Goal: Task Accomplishment & Management: Manage account settings

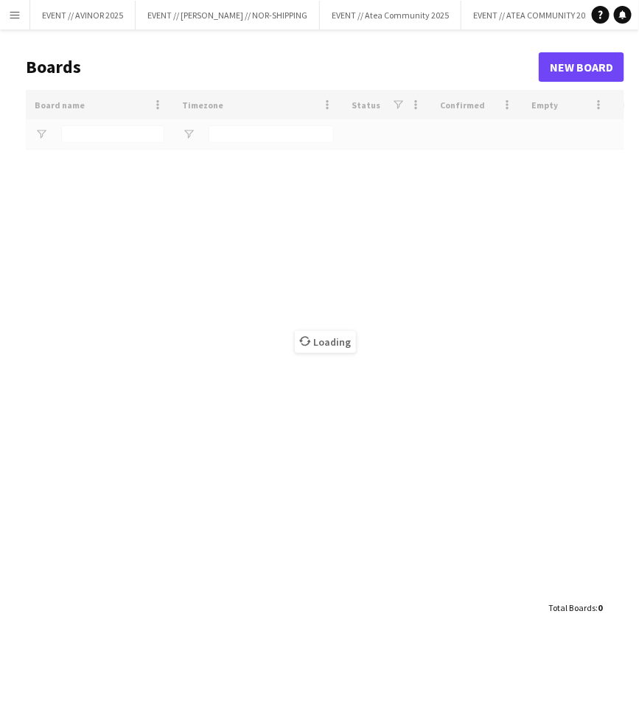
type input "******"
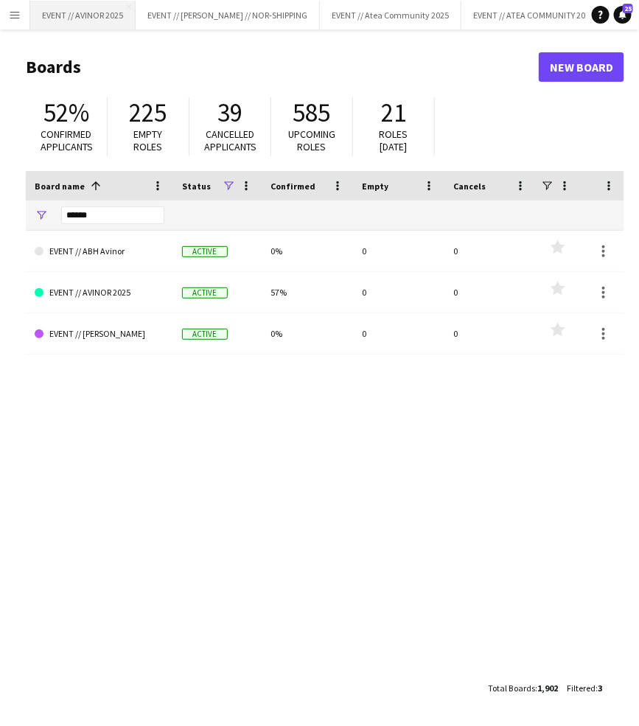
click at [108, 25] on button "EVENT // AVINOR 2025 Close" at bounding box center [82, 15] width 105 height 29
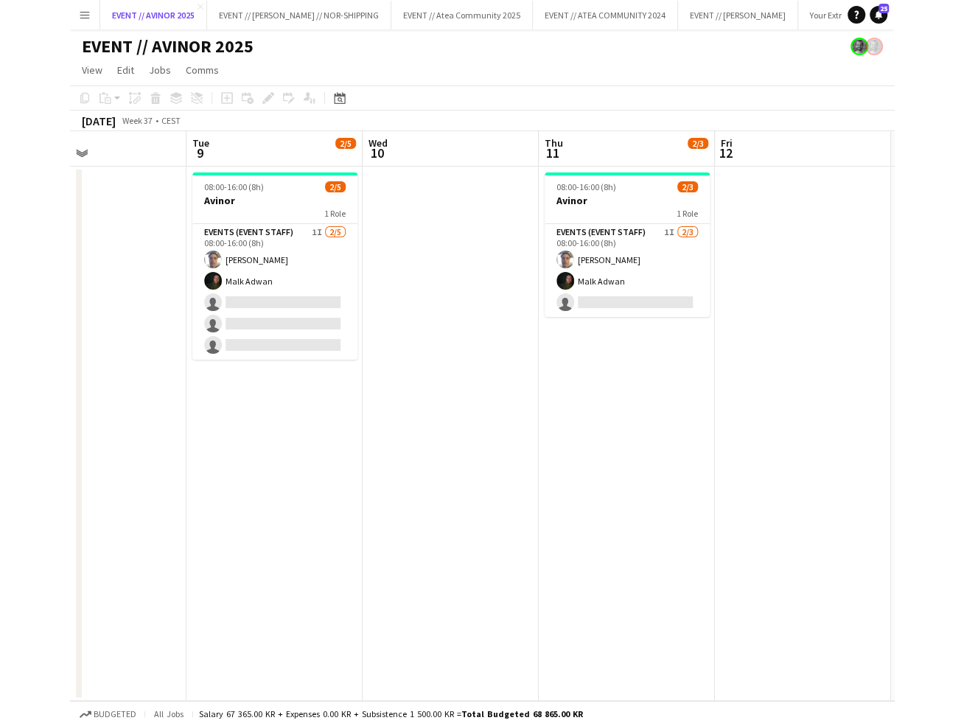
scroll to position [0, 411]
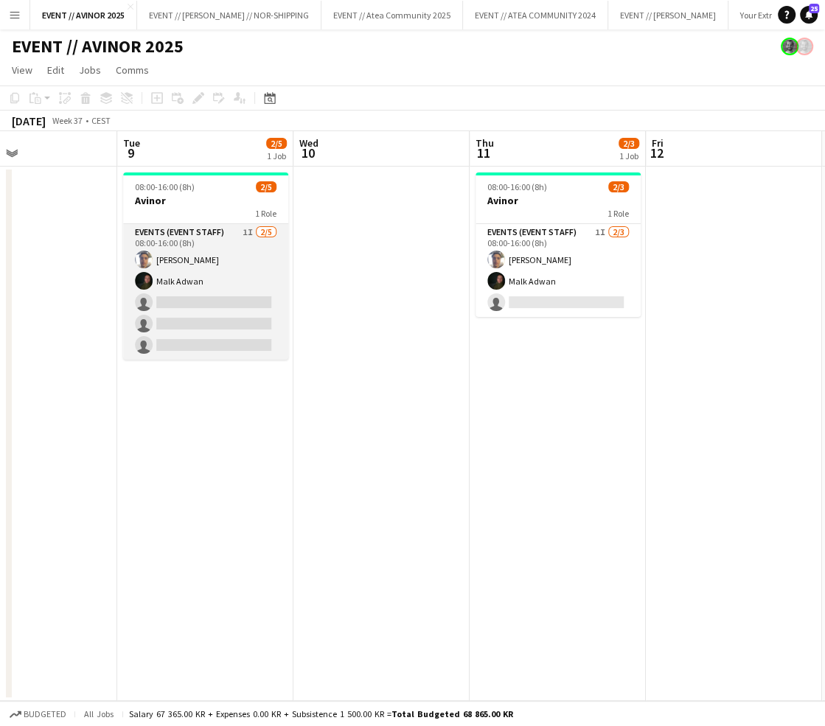
click at [202, 323] on app-card-role "Events (Event Staff) 1I [DATE] 08:00-16:00 (8h) [PERSON_NAME] [PERSON_NAME] sin…" at bounding box center [205, 292] width 165 height 136
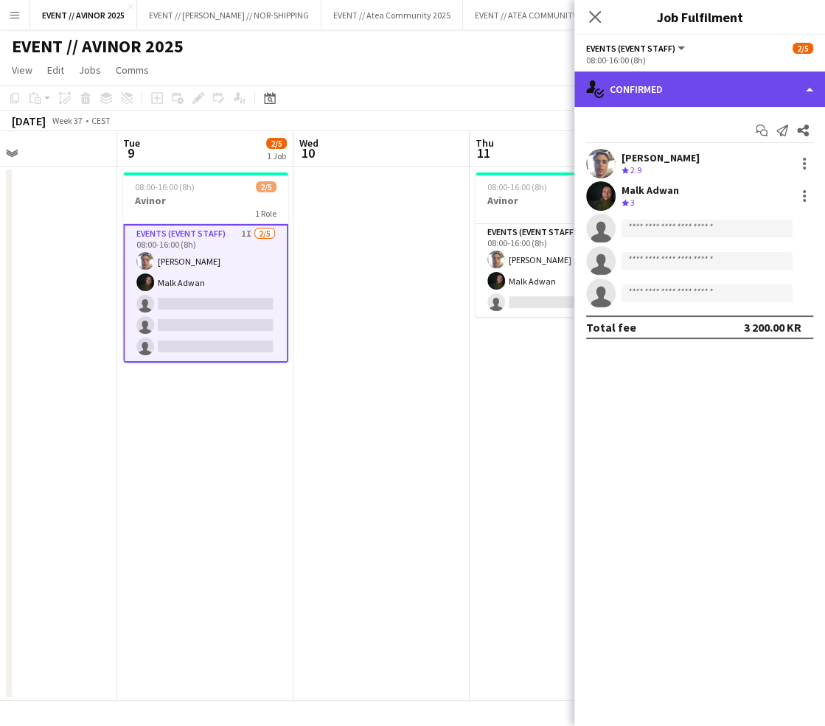
click at [638, 98] on div "single-neutral-actions-check-2 Confirmed" at bounding box center [699, 88] width 251 height 35
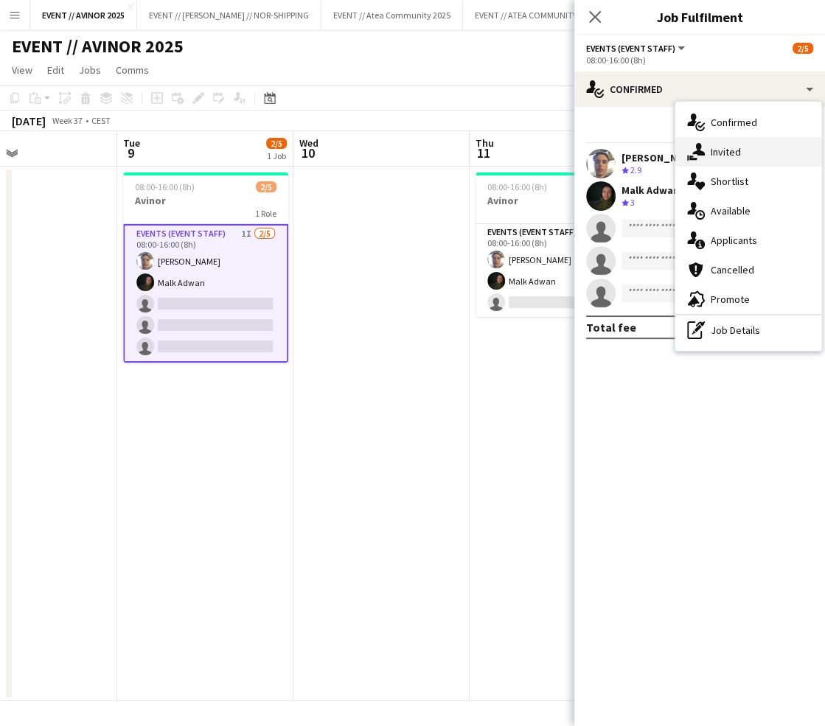
click at [638, 156] on div "single-neutral-actions-share-1 Invited" at bounding box center [748, 151] width 146 height 29
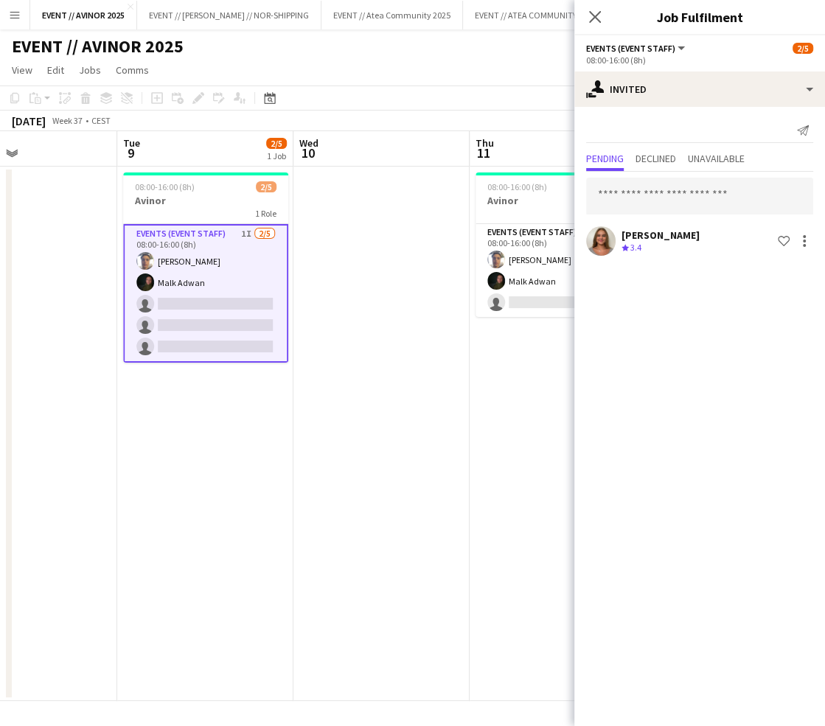
click at [638, 247] on div "Crew rating 3.4" at bounding box center [660, 248] width 78 height 13
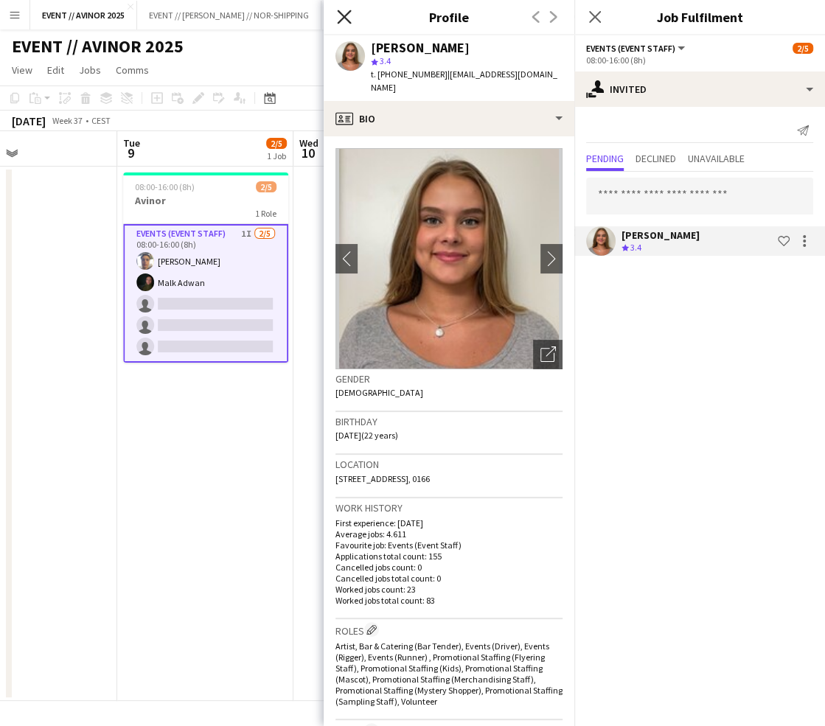
click at [342, 18] on icon at bounding box center [344, 17] width 14 height 14
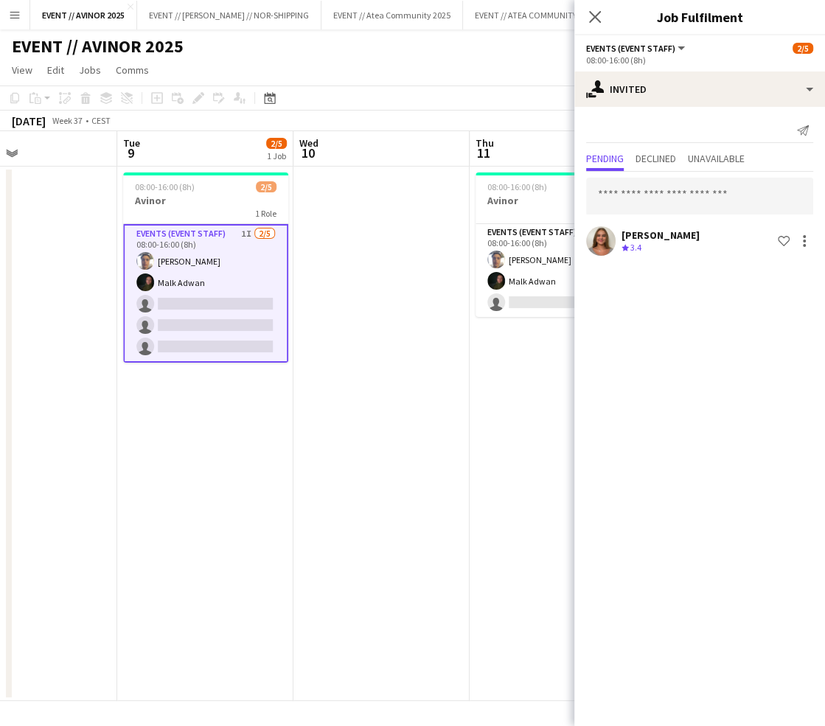
click at [176, 488] on app-date-cell "08:00-16:00 (8h) 2/5 Avinor 1 Role Events (Event Staff) 1I [DATE] 08:00-16:00 (…" at bounding box center [205, 434] width 176 height 534
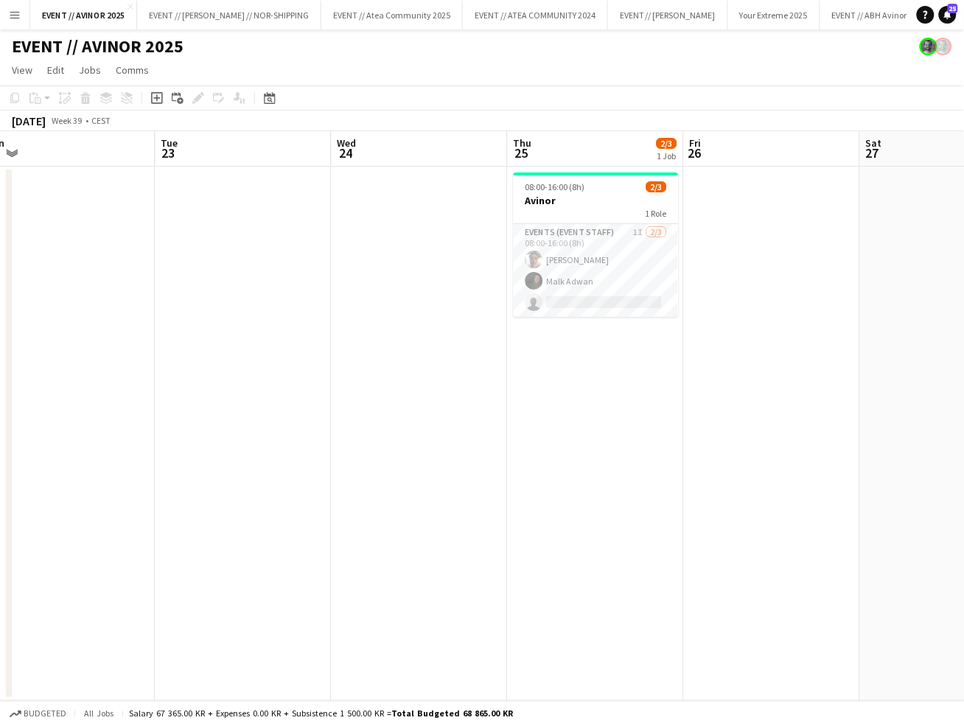
scroll to position [0, 609]
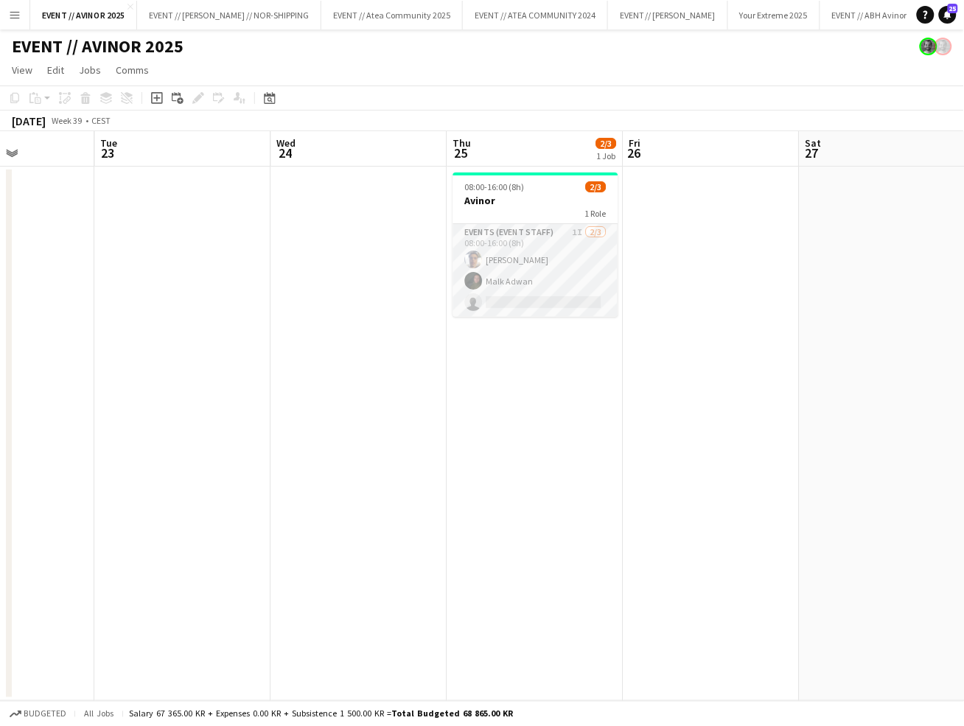
click at [517, 300] on app-card-role "Events (Event Staff) 1I [DATE] 08:00-16:00 (8h) [PERSON_NAME] [PERSON_NAME] sin…" at bounding box center [535, 270] width 165 height 93
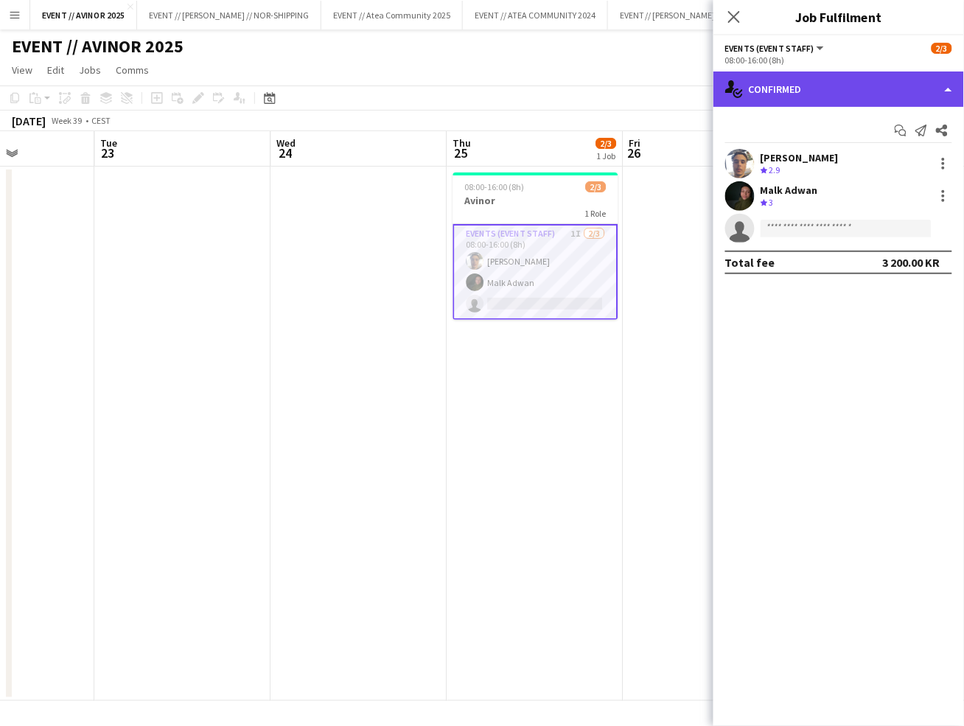
click at [638, 79] on div "single-neutral-actions-check-2 Confirmed" at bounding box center [838, 88] width 251 height 35
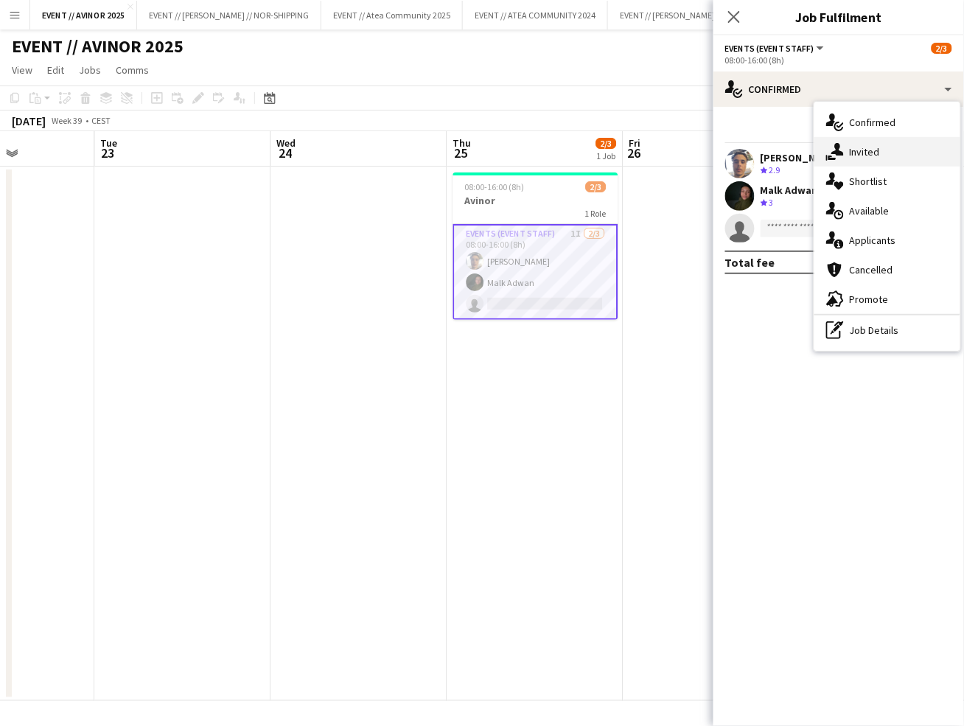
click at [638, 157] on icon "single-neutral-actions-share-1" at bounding box center [835, 152] width 18 height 18
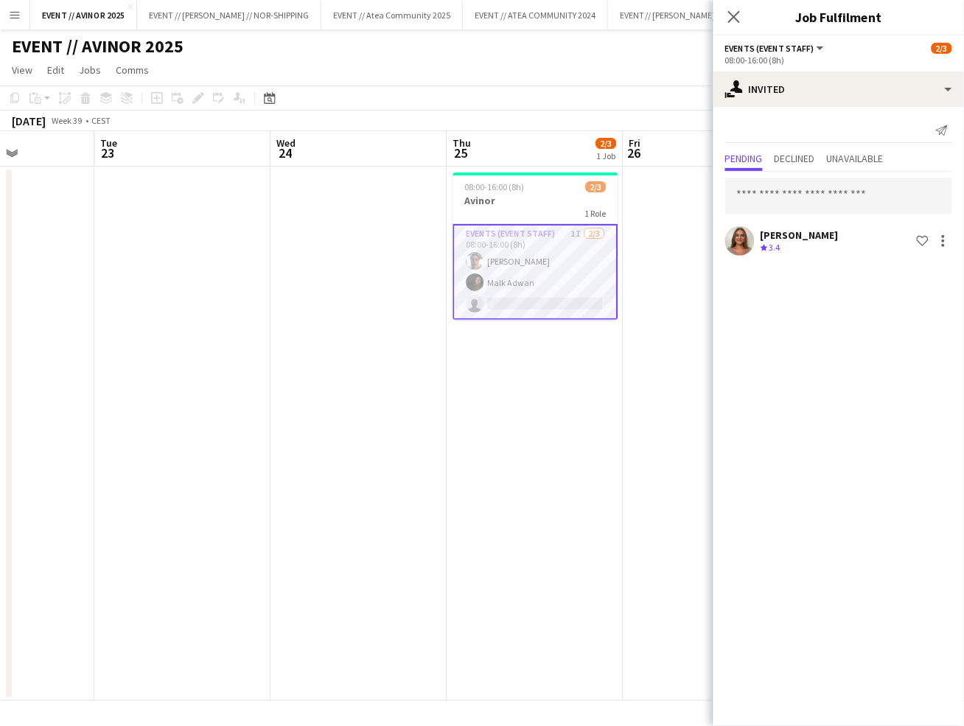
click at [626, 111] on div "[DATE] Week 39 • CEST" at bounding box center [482, 121] width 964 height 21
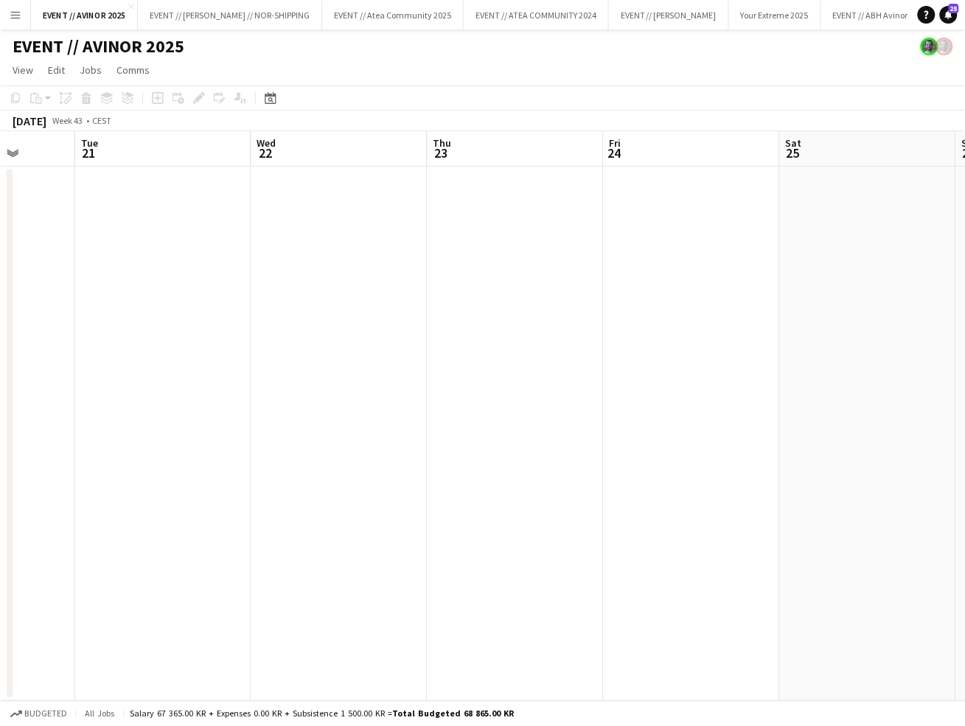
scroll to position [0, 454]
